Goal: Find specific page/section: Find specific page/section

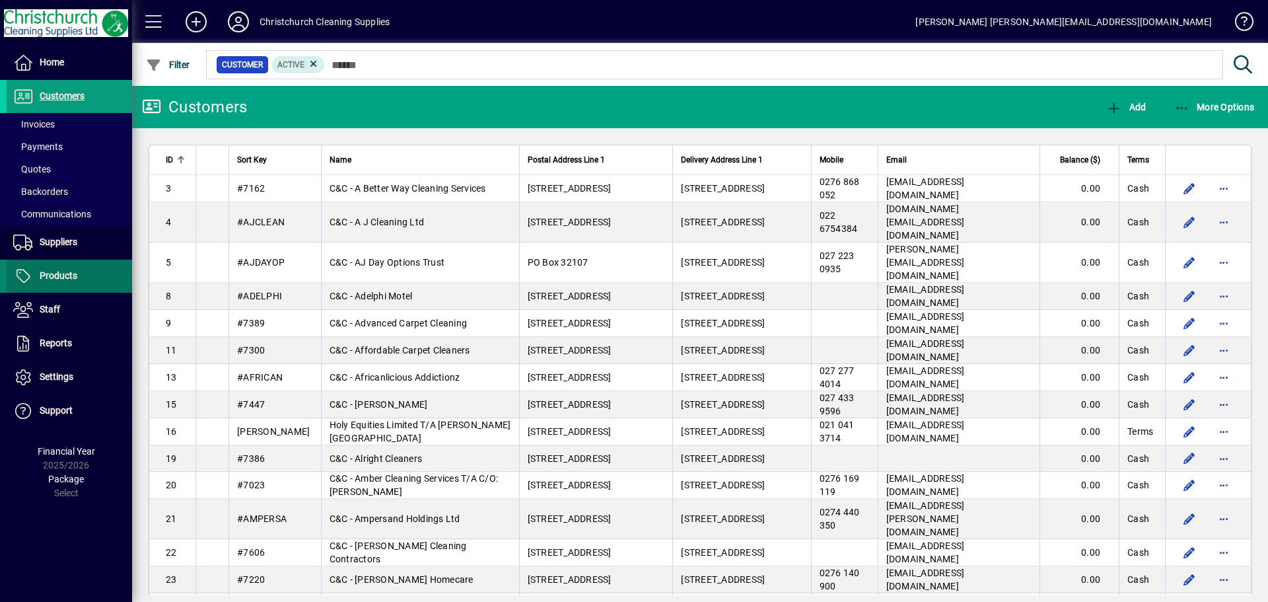
click at [65, 281] on span "Products" at bounding box center [42, 276] width 71 height 16
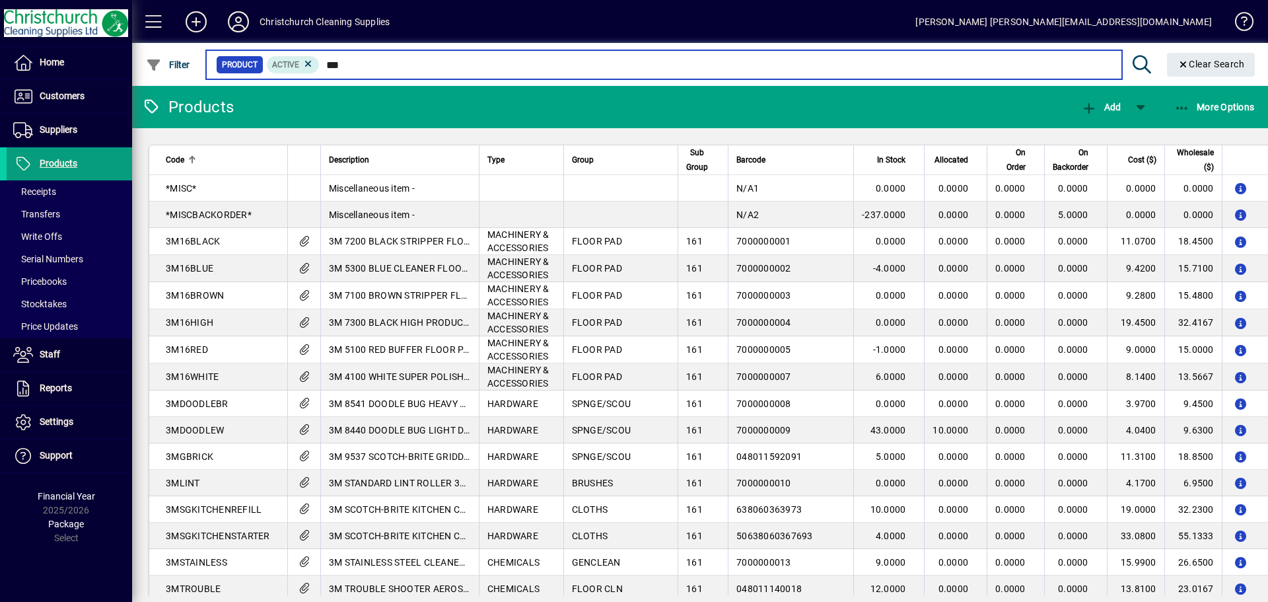
type input "****"
